Goal: Navigation & Orientation: Find specific page/section

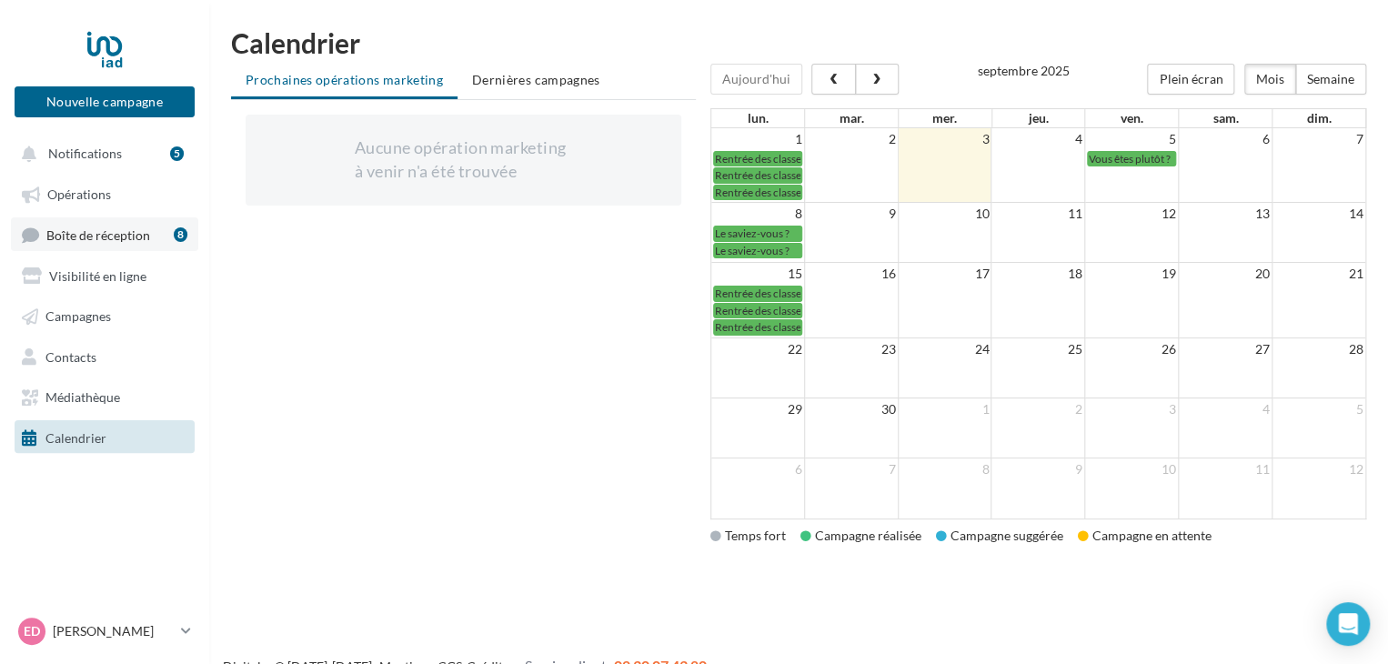
click at [146, 224] on link "Boîte de réception 8" at bounding box center [104, 234] width 187 height 34
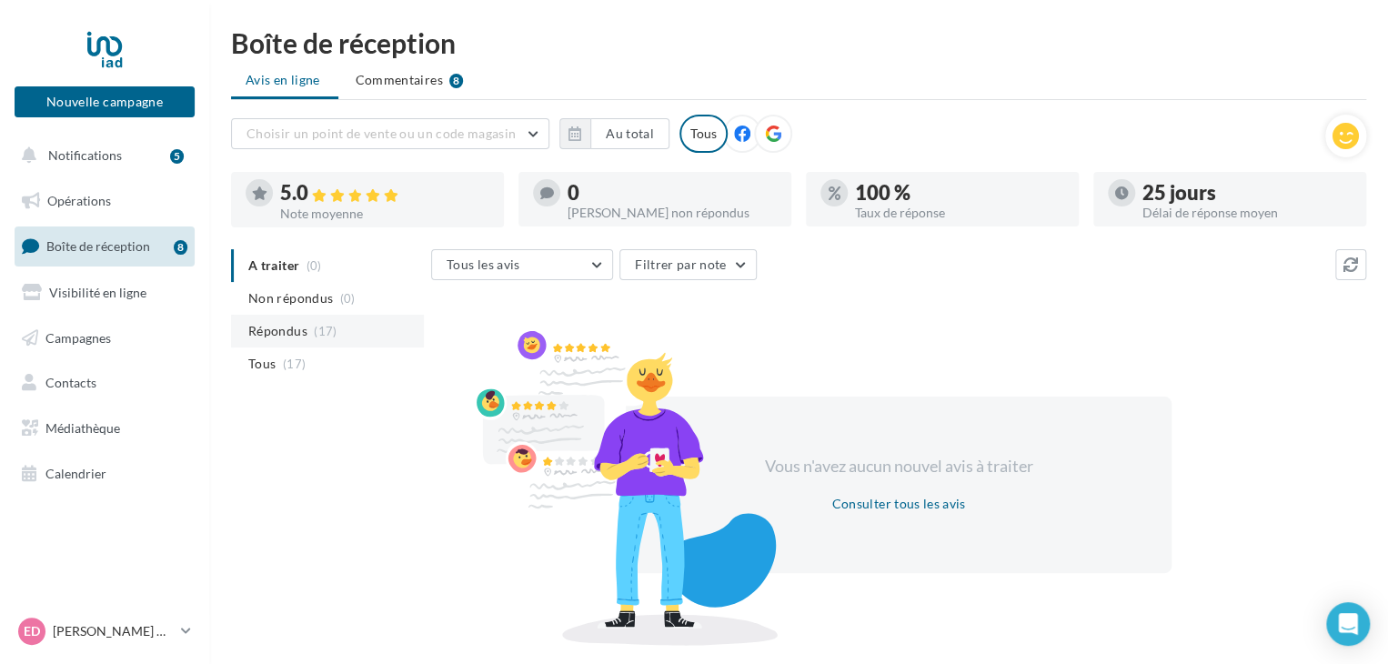
click at [314, 333] on span "(17)" at bounding box center [325, 331] width 23 height 15
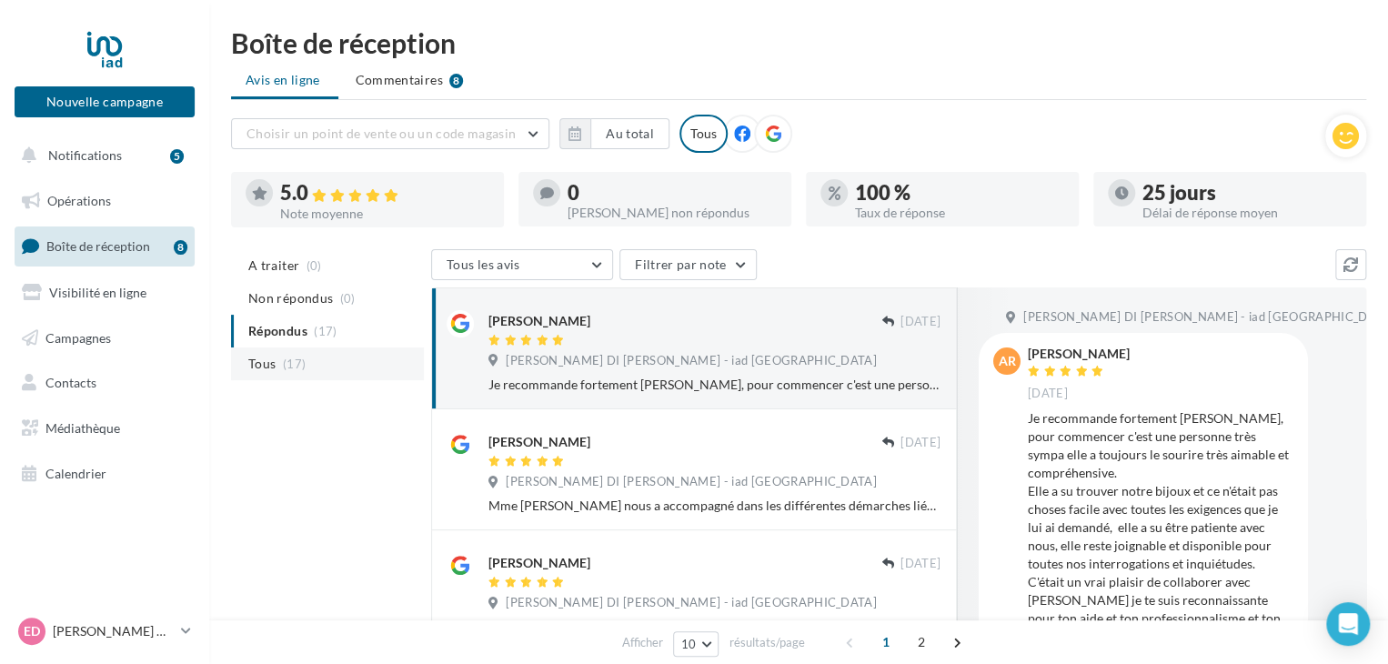
click at [298, 359] on span "(17)" at bounding box center [294, 363] width 23 height 15
click at [74, 159] on span "Notifications" at bounding box center [85, 154] width 74 height 15
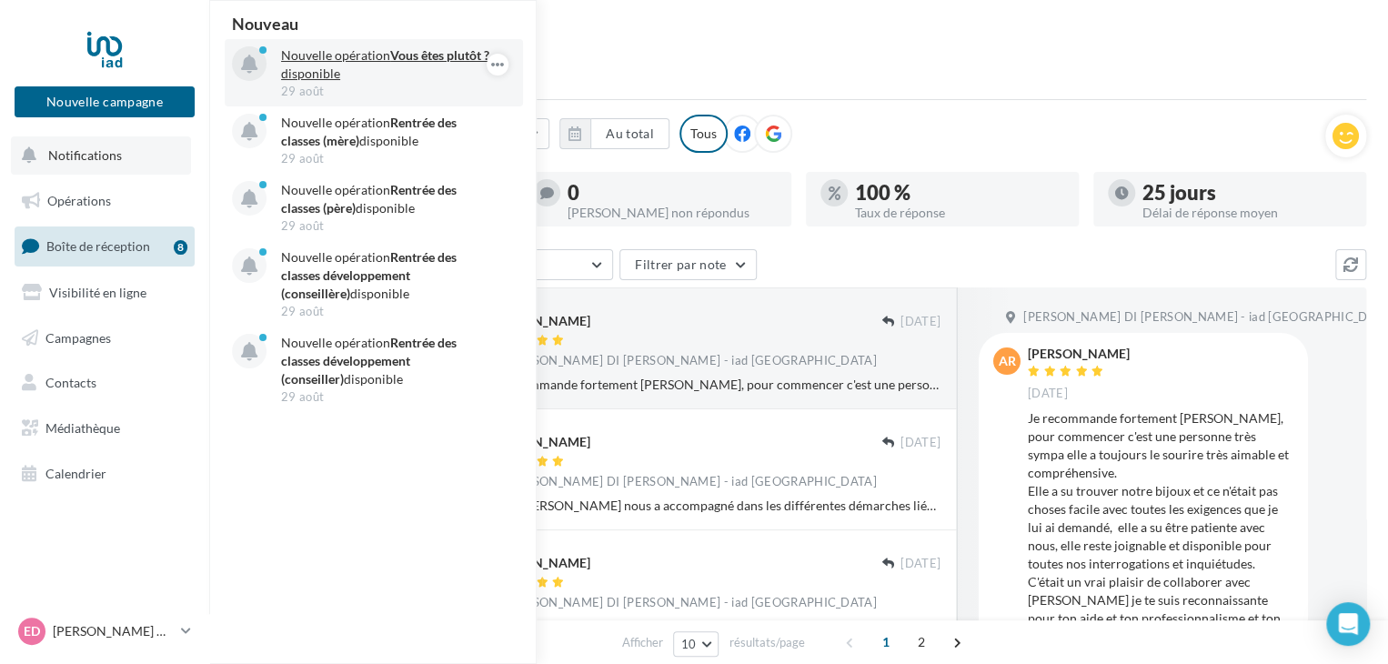
click at [346, 58] on p "Nouvelle opération Vous êtes plutôt ? disponible" at bounding box center [386, 64] width 211 height 36
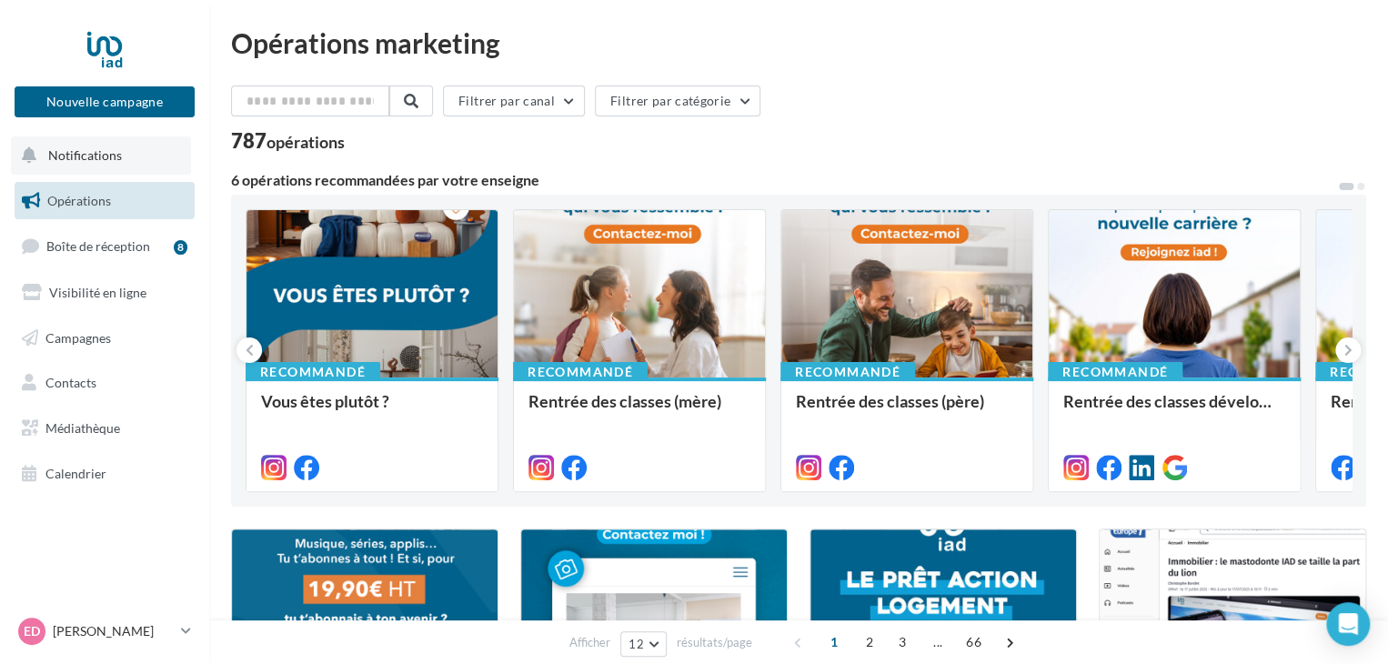
click at [114, 148] on span "Notifications" at bounding box center [85, 154] width 74 height 15
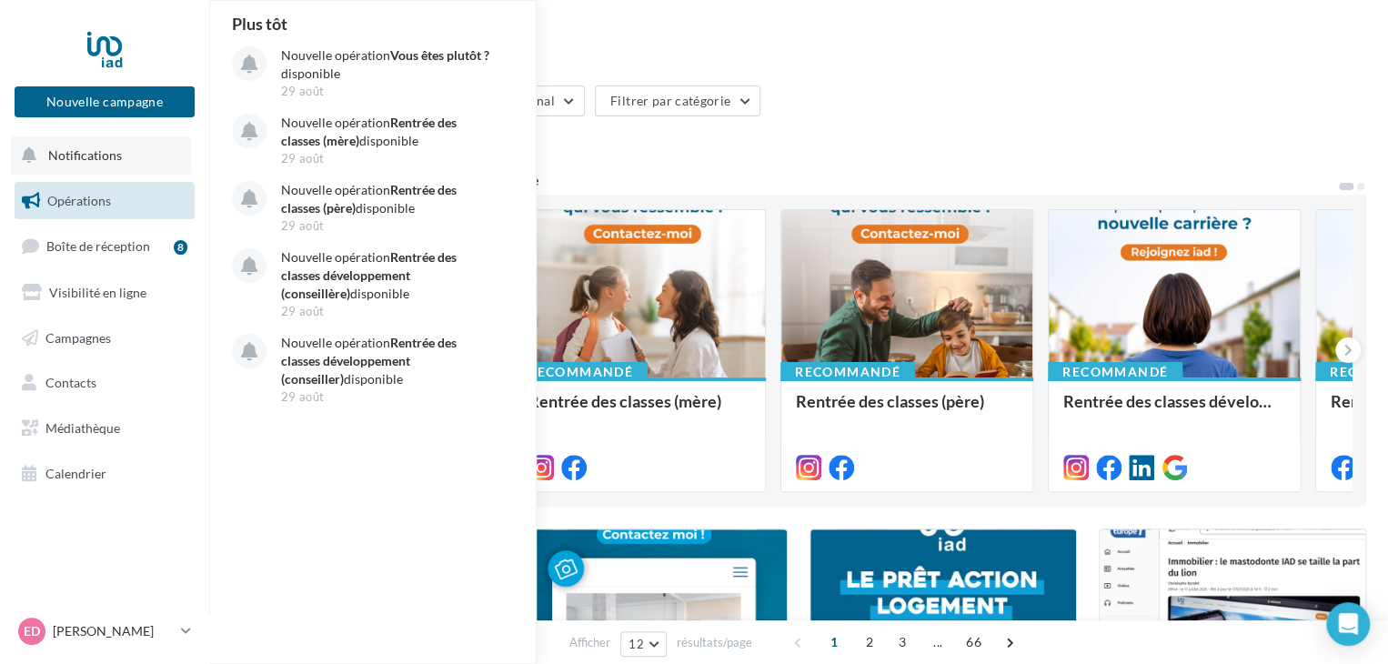
click at [105, 154] on span "Notifications" at bounding box center [85, 154] width 74 height 15
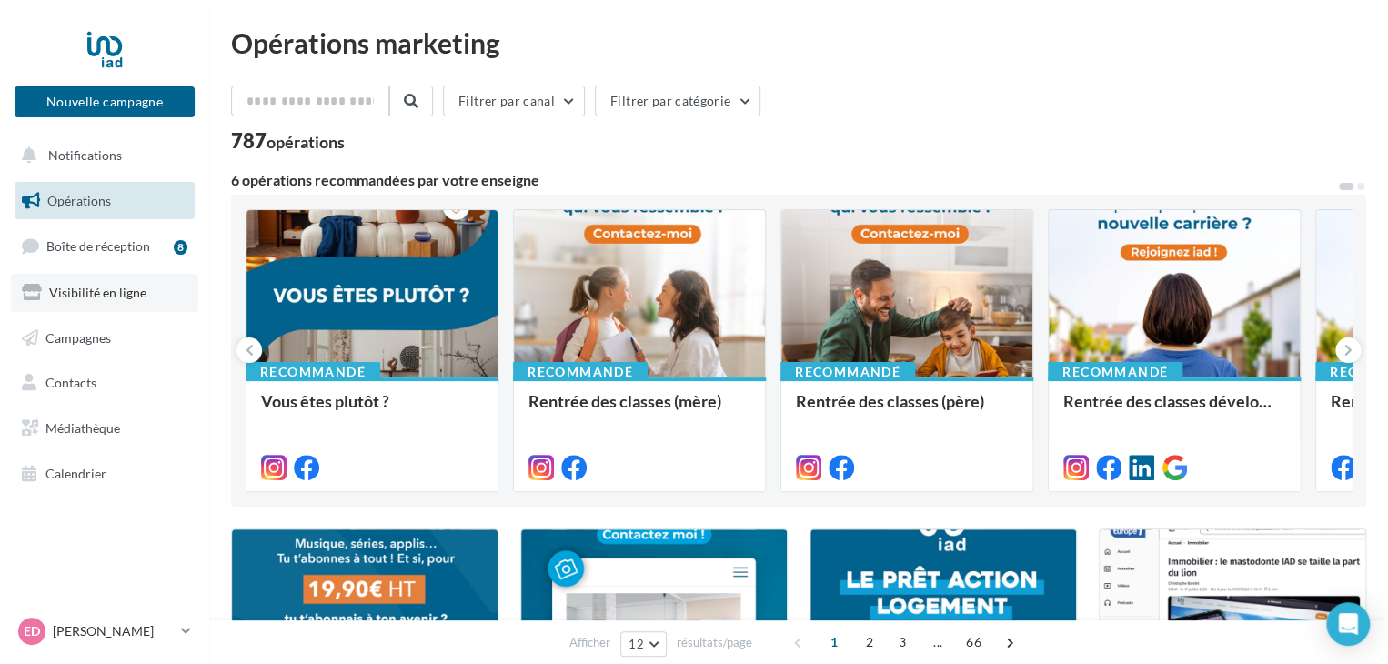
click at [82, 285] on span "Visibilité en ligne" at bounding box center [97, 292] width 97 height 15
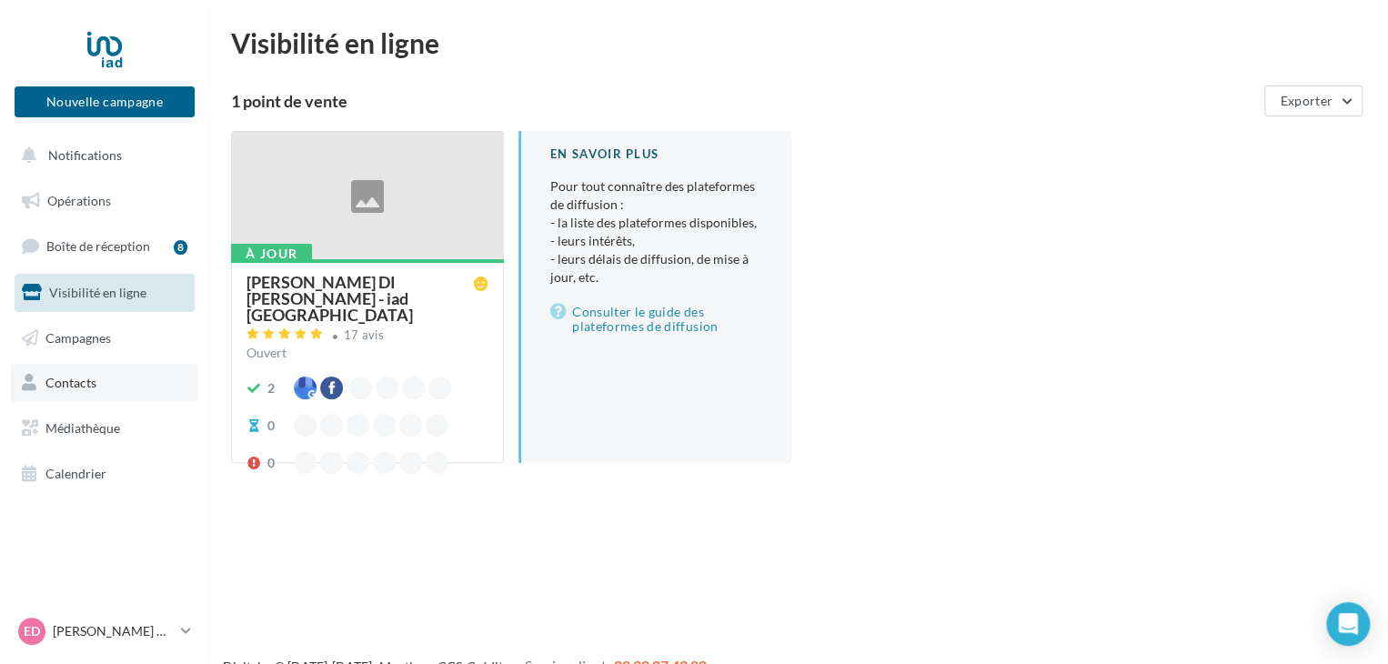
click at [83, 390] on span "Contacts" at bounding box center [70, 382] width 51 height 15
